Goal: Find specific page/section: Find specific page/section

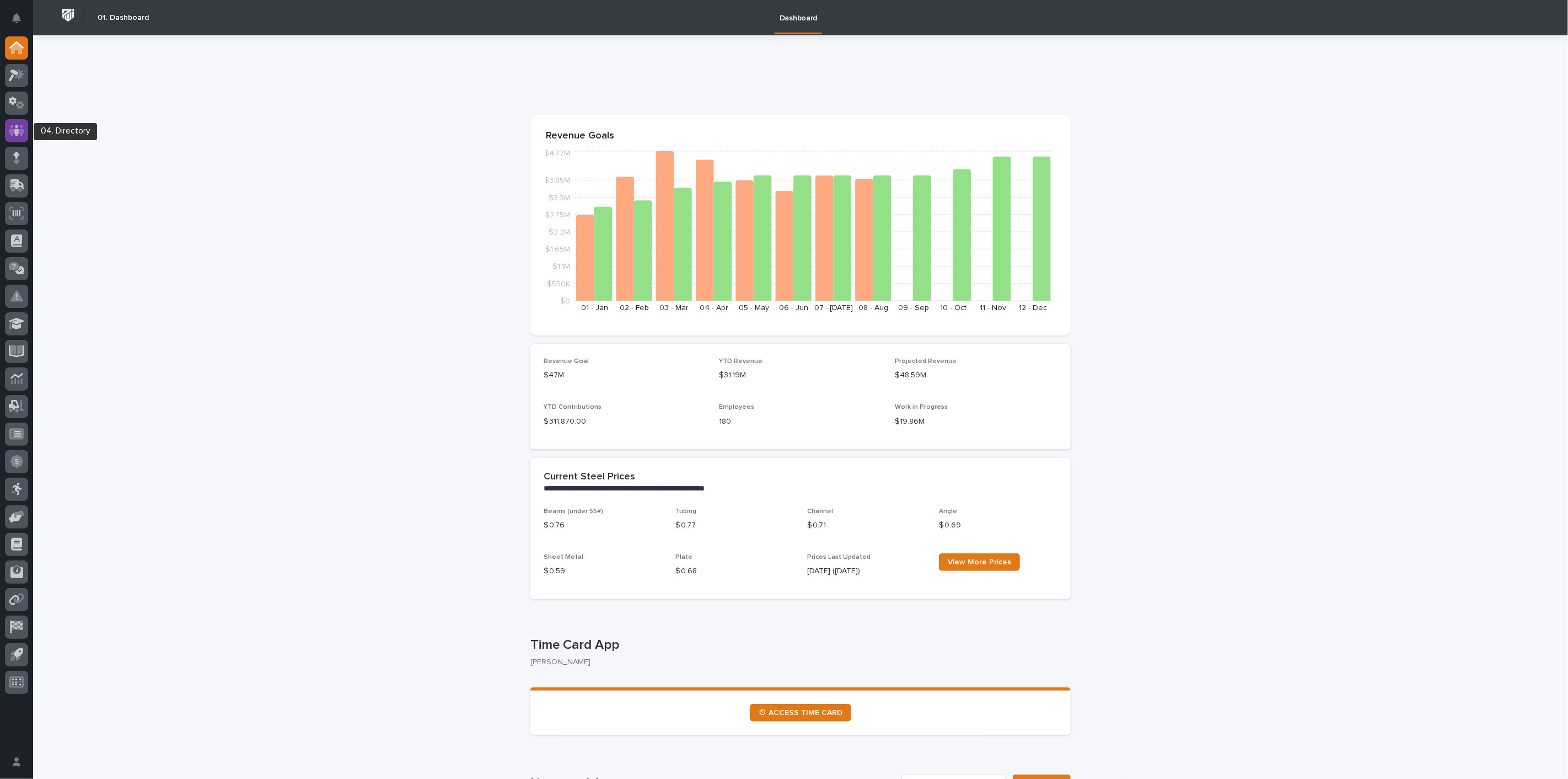
click at [13, 128] on icon at bounding box center [17, 131] width 16 height 13
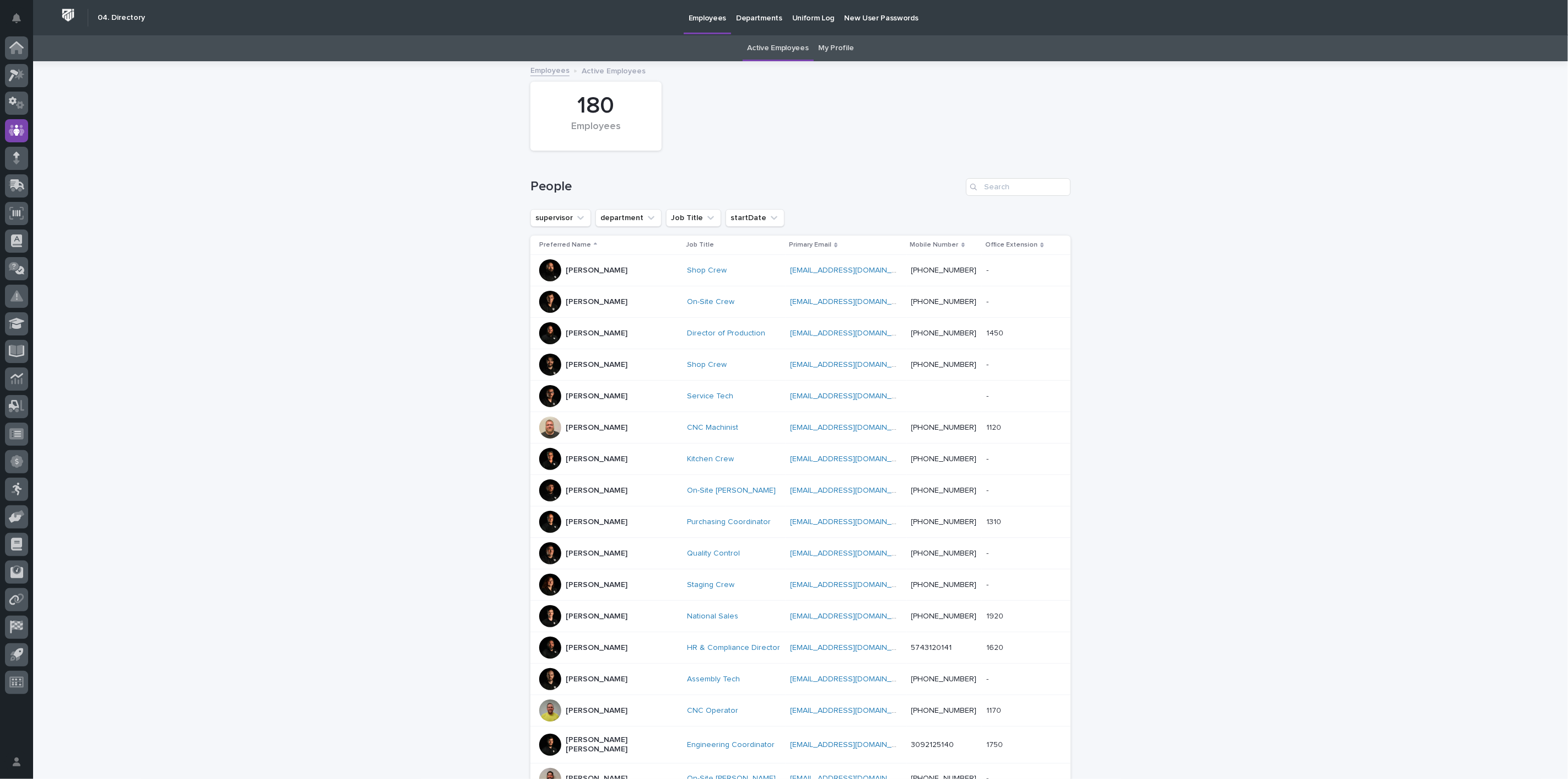
click at [822, 48] on link "My Profile" at bounding box center [836, 48] width 35 height 26
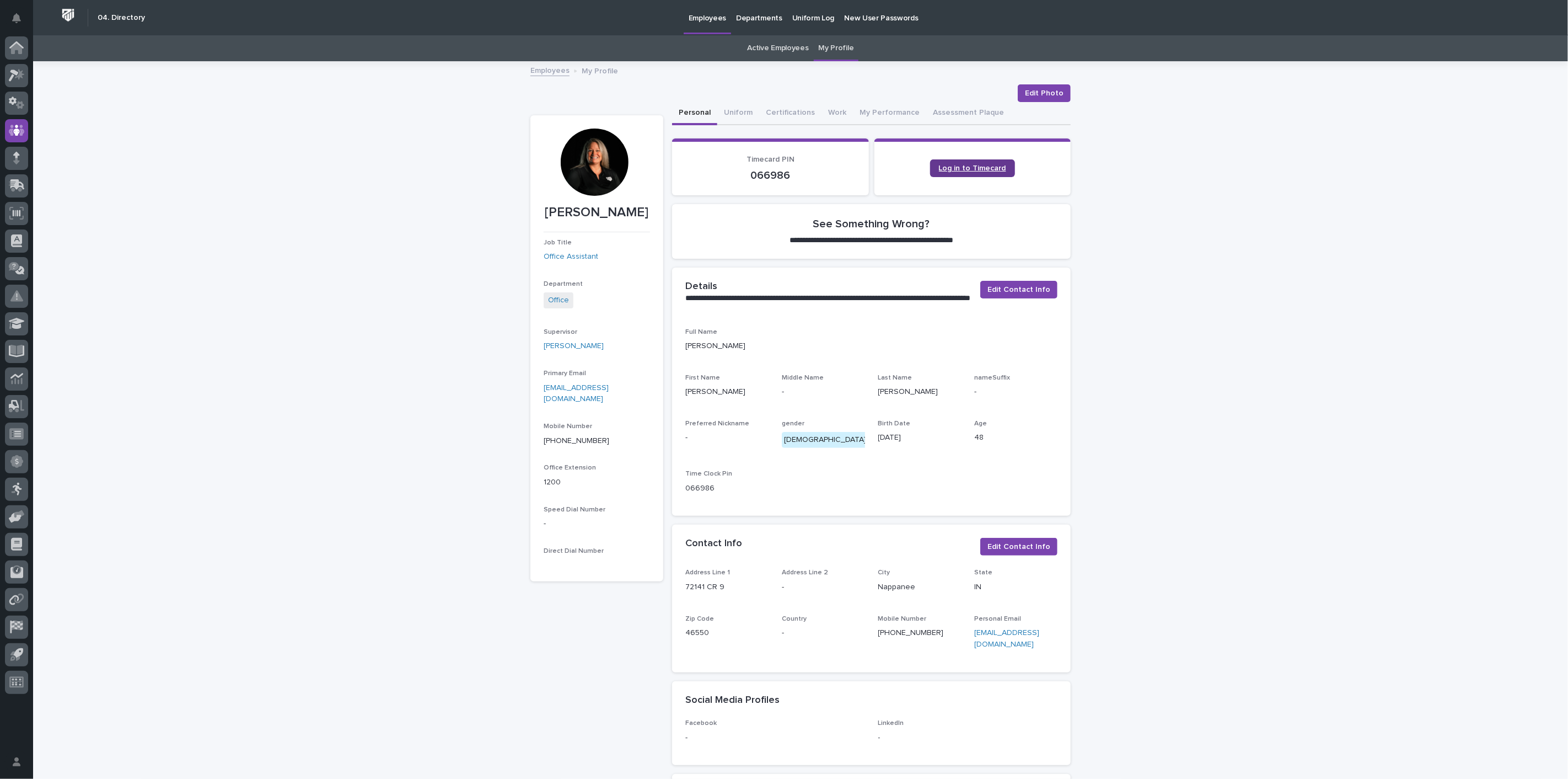
click at [960, 163] on link "Log in to Timecard" at bounding box center [972, 168] width 85 height 18
